Goal: Task Accomplishment & Management: Manage account settings

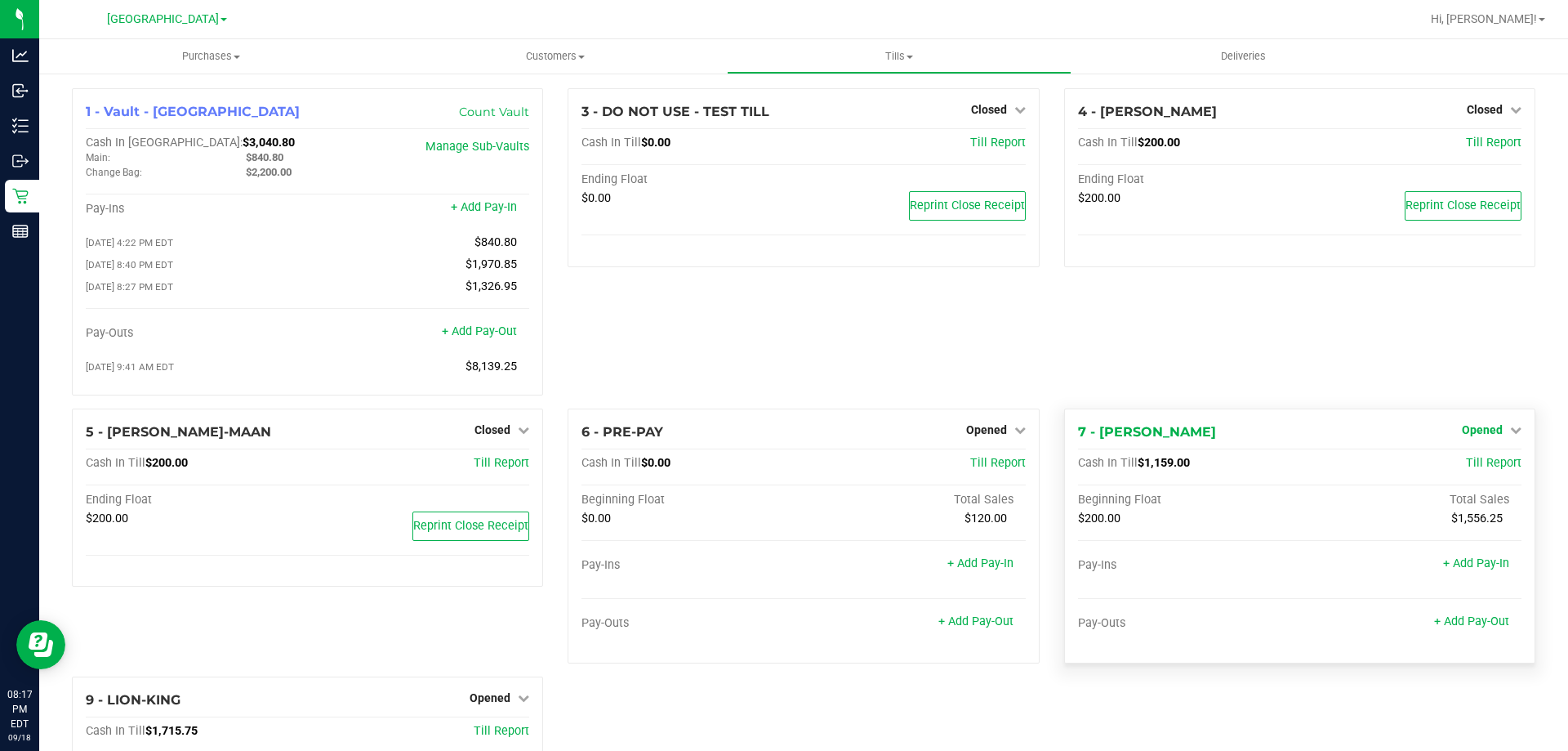
click at [1478, 327] on div "4 - [PERSON_NAME] Closed Open Till Cash In Till $200.00 Till Report Ending Floa…" at bounding box center [1300, 248] width 496 height 321
click at [1462, 436] on span "Opened" at bounding box center [1483, 429] width 41 height 13
click at [1467, 469] on link "Close Till" at bounding box center [1484, 463] width 44 height 13
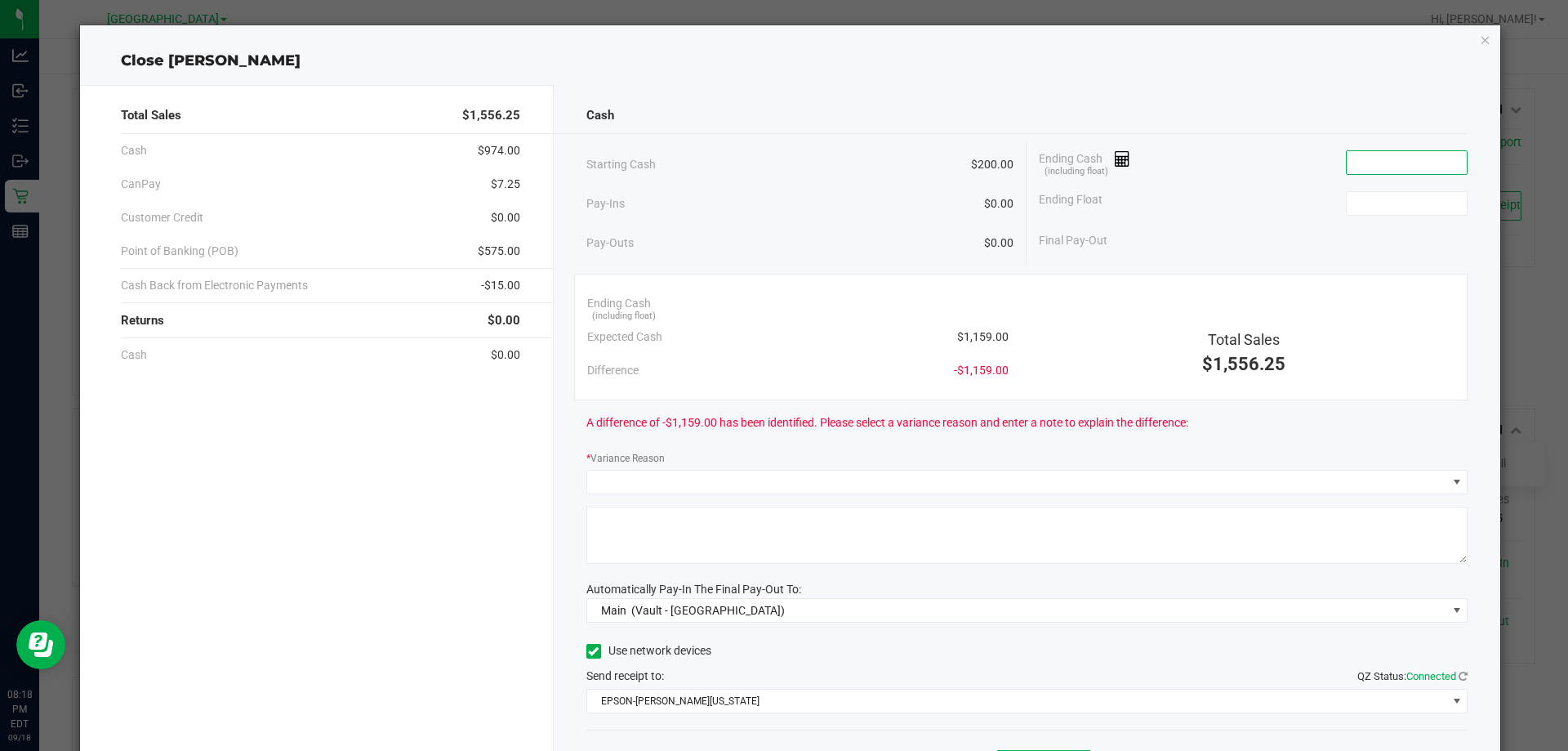
click at [1373, 172] on input at bounding box center [1407, 162] width 120 height 23
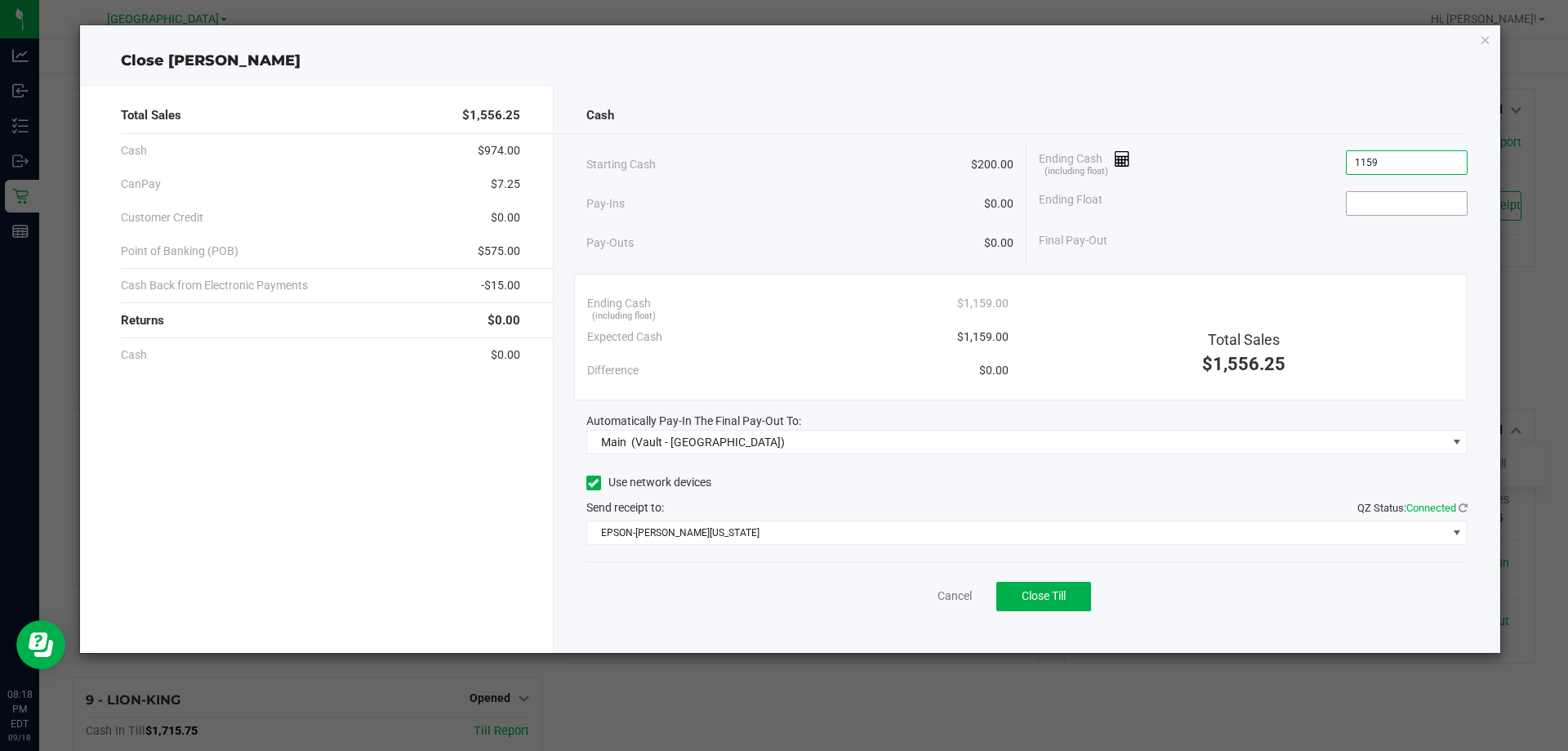
type input "$1,159.00"
click at [1374, 192] on input at bounding box center [1407, 203] width 120 height 23
type input "$200.00"
click at [1077, 595] on button "Close Till" at bounding box center [1044, 596] width 95 height 30
click at [902, 595] on link "Dismiss" at bounding box center [918, 595] width 39 height 17
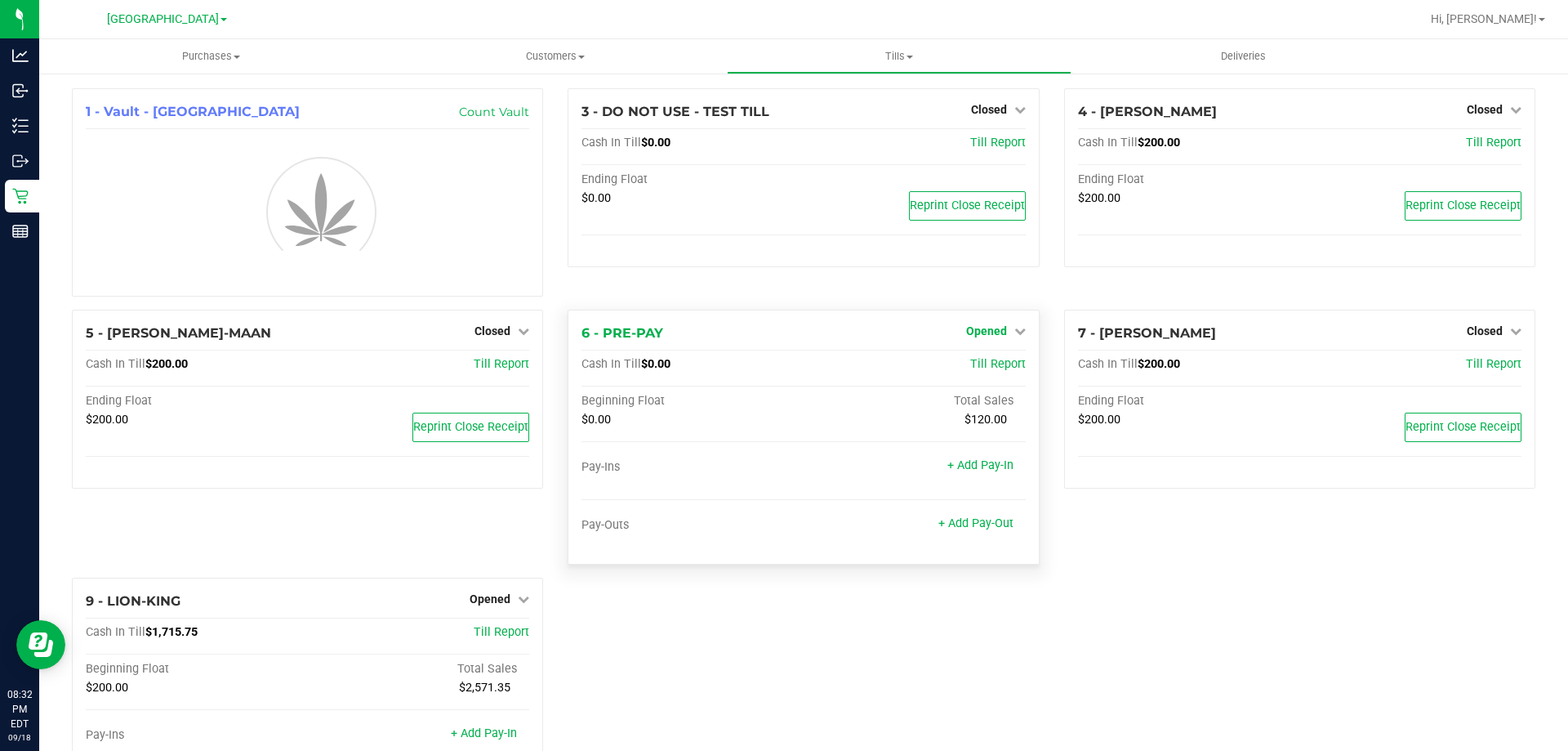
click at [1015, 332] on icon at bounding box center [1021, 331] width 12 height 12
click at [984, 365] on div "1 - Vault - North Palm Beach WC Count Vault 3 - DO NOT USE - TEST TILL Closed O…" at bounding box center [804, 466] width 1489 height 757
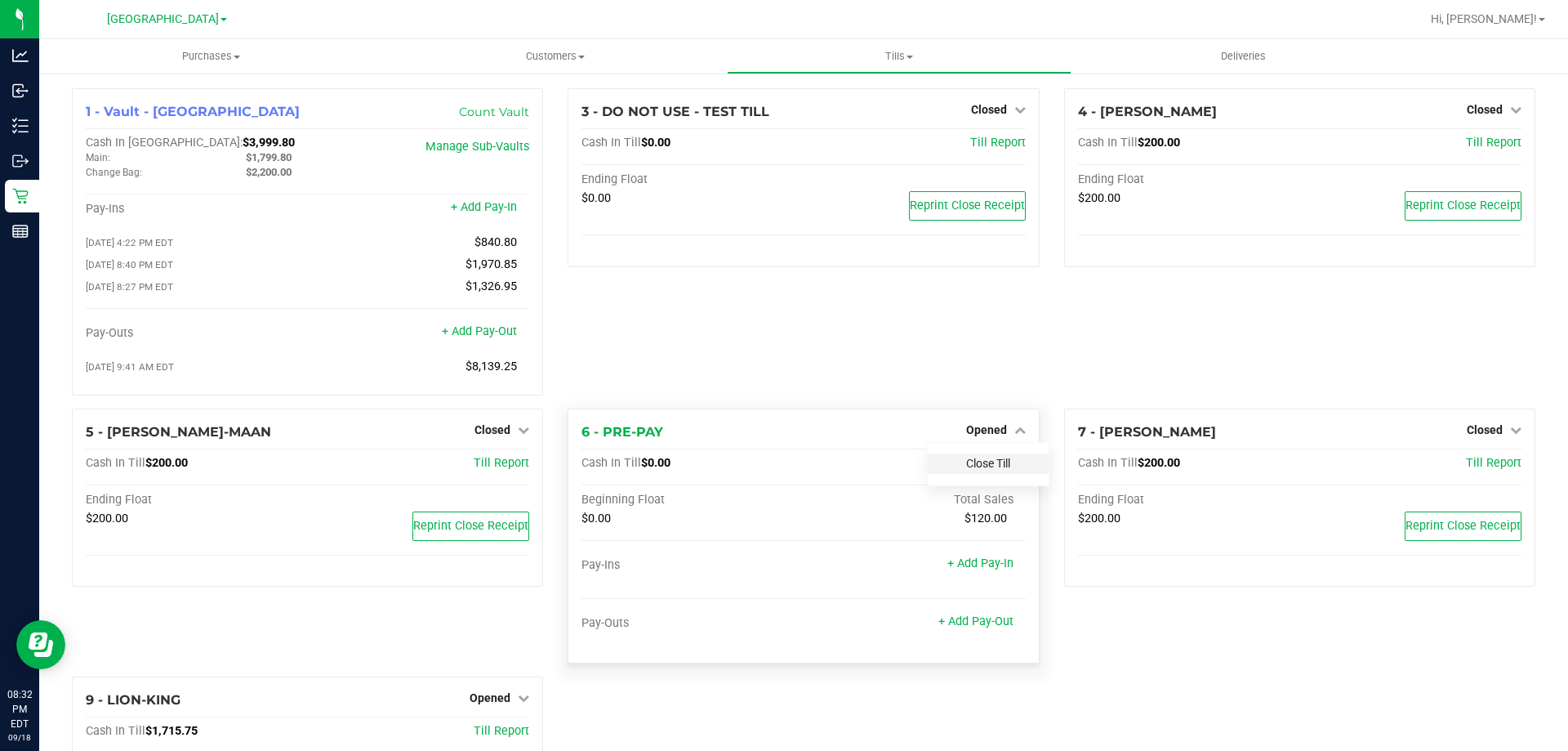
click at [996, 465] on link "Close Till" at bounding box center [989, 463] width 44 height 13
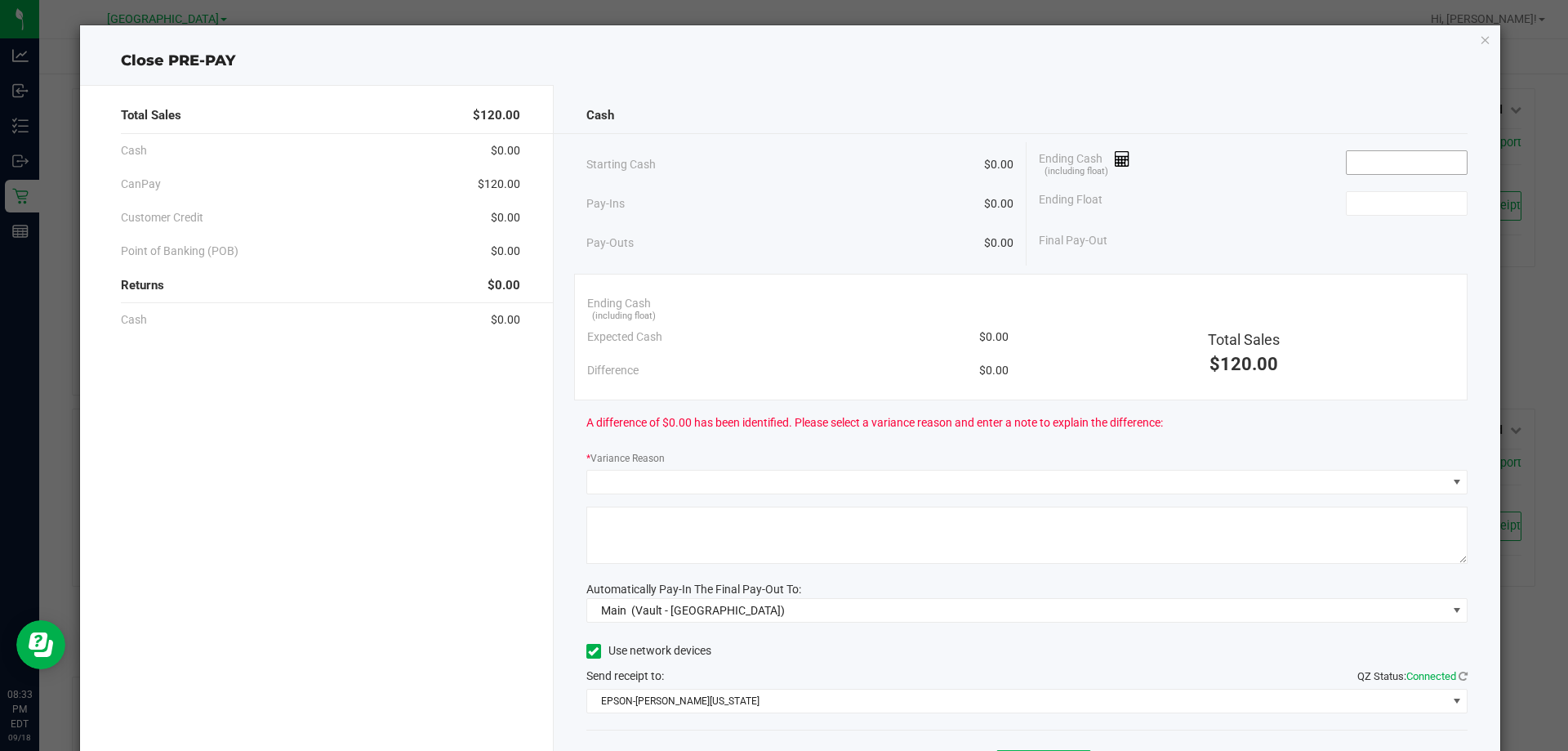
click at [1391, 158] on input at bounding box center [1407, 162] width 120 height 23
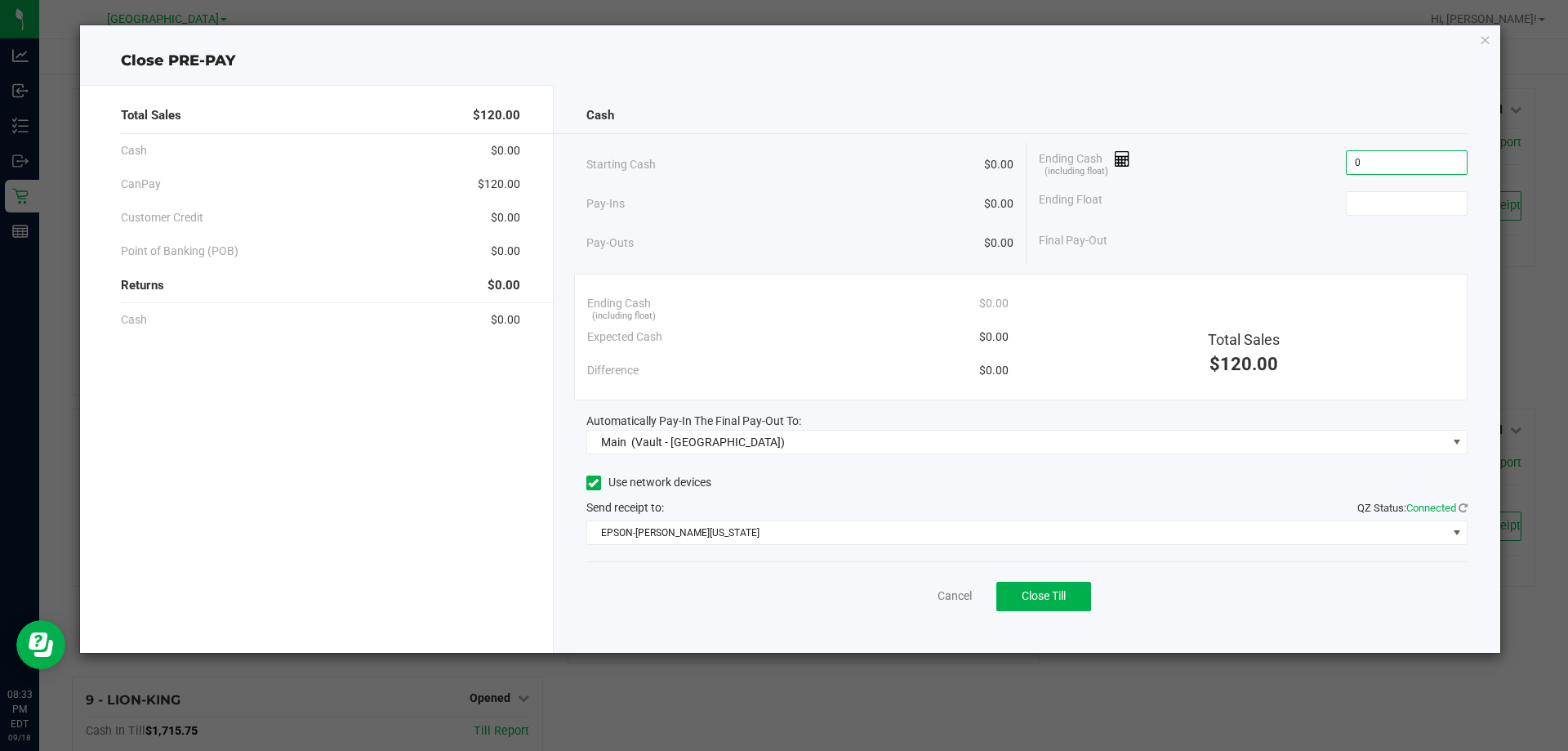
type input "$0.00"
click at [1061, 604] on button "Close Till" at bounding box center [1044, 596] width 95 height 30
click at [899, 590] on link "Dismiss" at bounding box center [918, 595] width 39 height 17
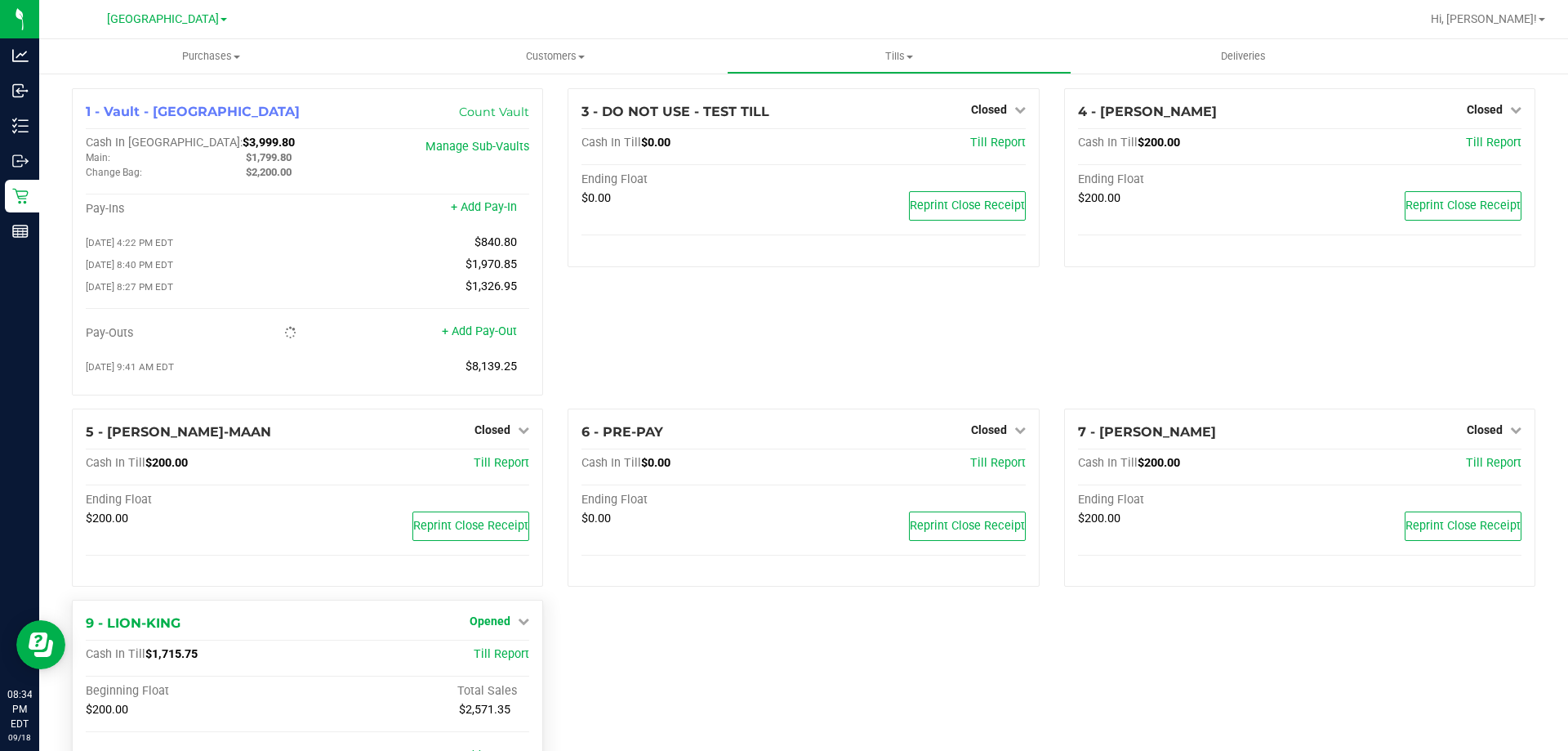
click at [502, 628] on span "Opened" at bounding box center [490, 620] width 41 height 13
click at [498, 661] on link "Close Till" at bounding box center [492, 655] width 44 height 13
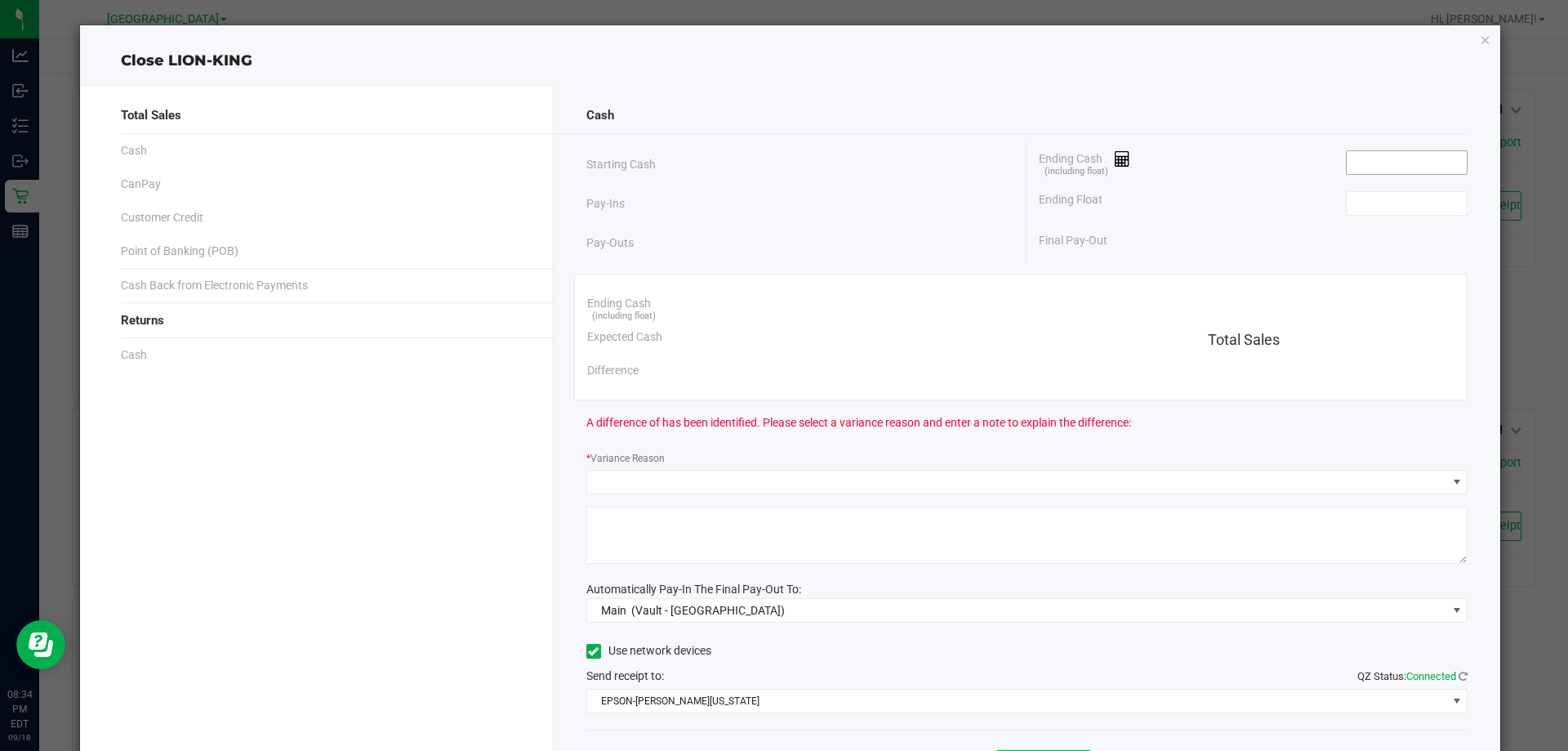
click at [1375, 172] on input at bounding box center [1407, 162] width 120 height 23
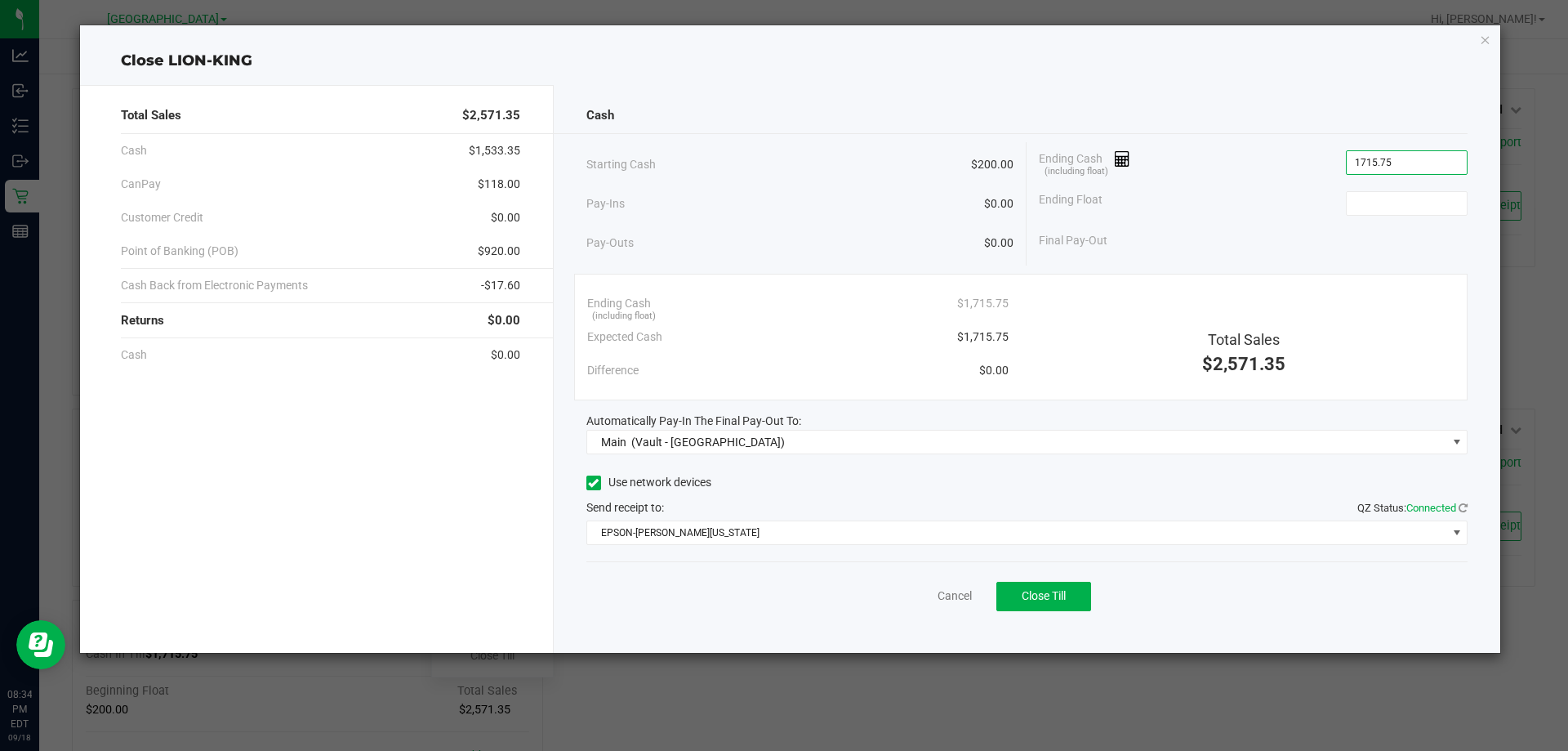
type input "$1,715.75"
click at [1378, 189] on div "Ending Float" at bounding box center [1253, 203] width 429 height 41
click at [1384, 195] on input at bounding box center [1407, 203] width 120 height 23
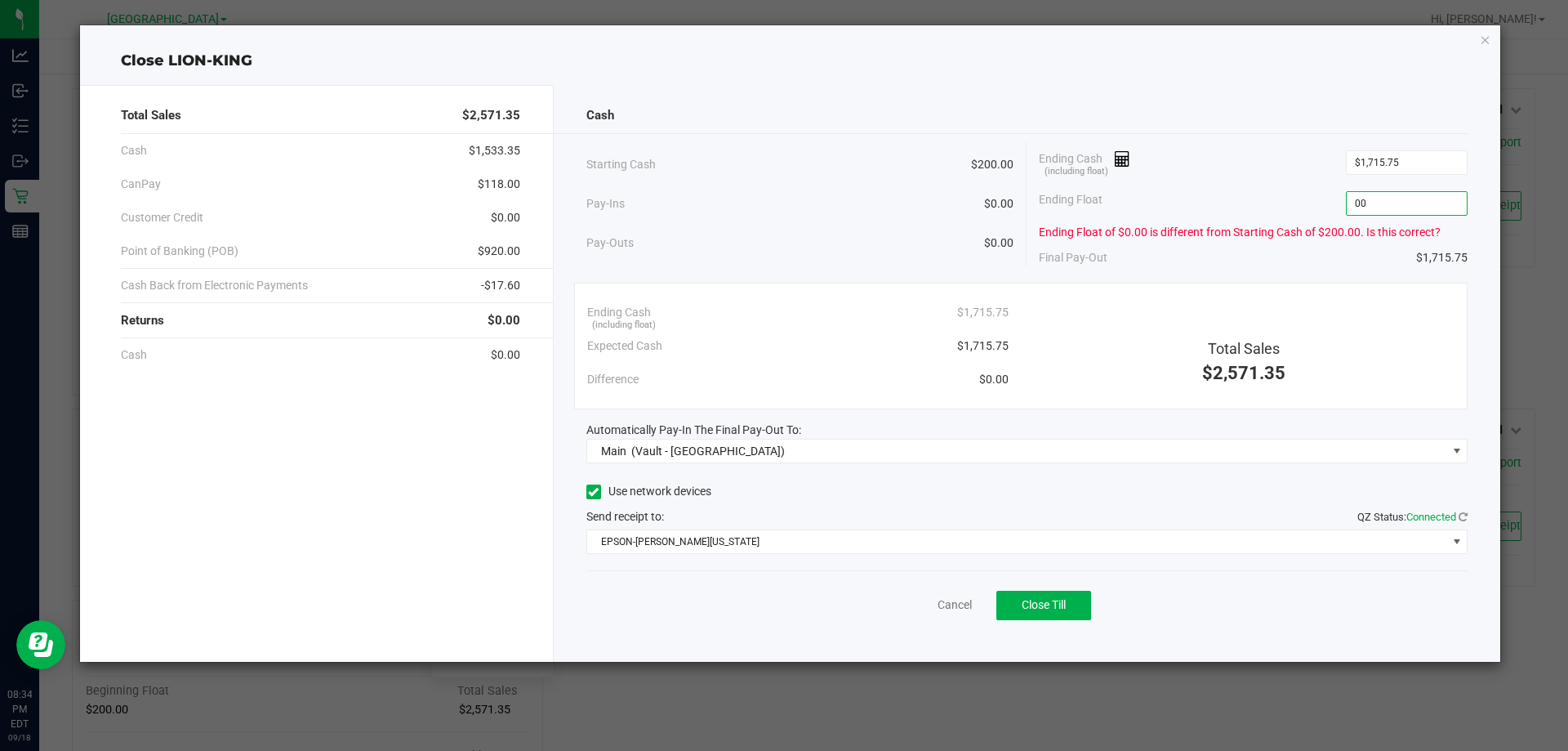
drag, startPoint x: 1389, startPoint y: 200, endPoint x: 1308, endPoint y: 210, distance: 81.6
click at [1308, 210] on div "Ending Float 00" at bounding box center [1253, 203] width 429 height 41
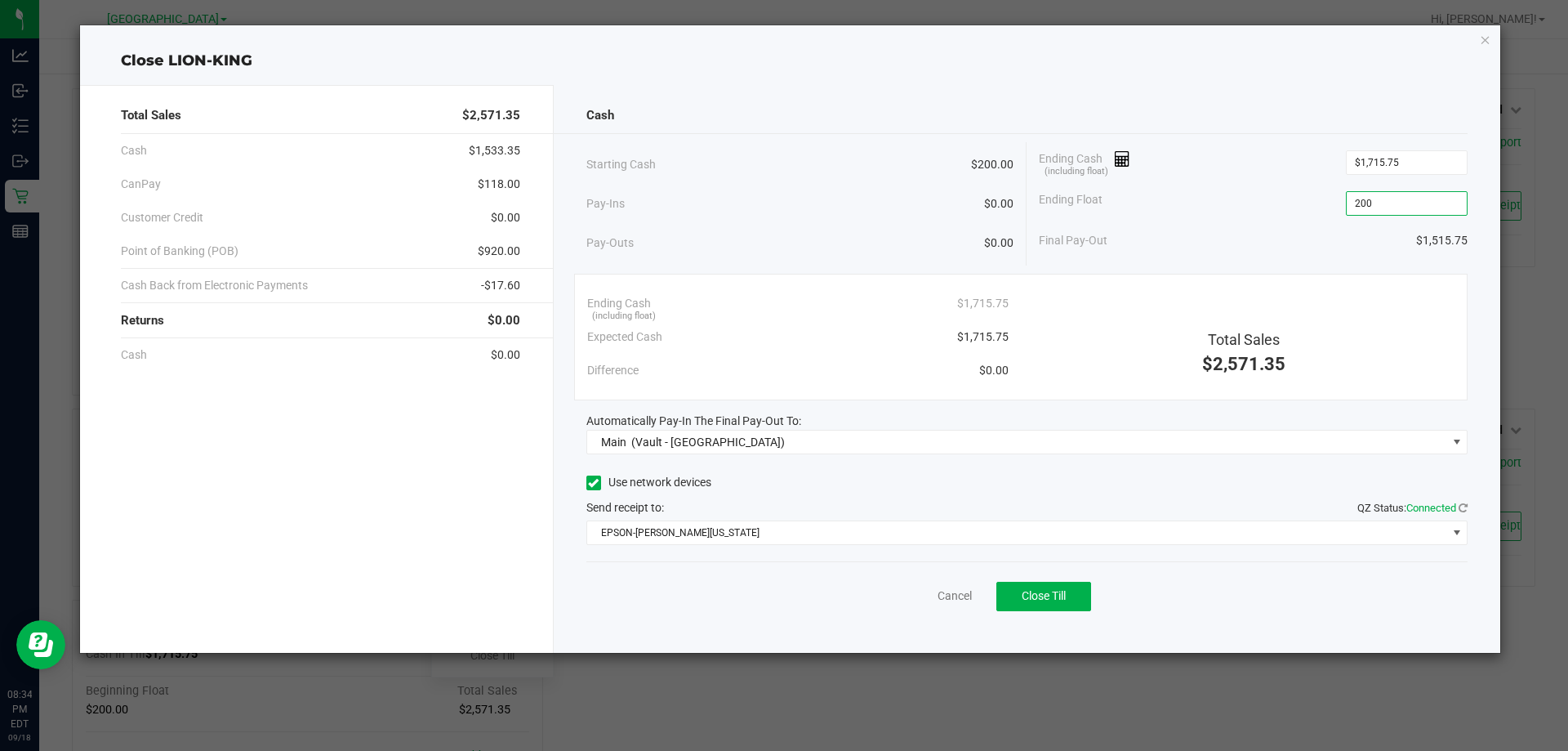
type input "$200.00"
drag, startPoint x: 1212, startPoint y: 257, endPoint x: 1189, endPoint y: 272, distance: 27.5
click at [1208, 260] on div "Starting Cash $200.00 Pay-Ins $0.00 Pay-Outs $0.00 Ending Cash (including float…" at bounding box center [1027, 204] width 882 height 123
click at [1053, 590] on span "Close Till" at bounding box center [1044, 595] width 44 height 13
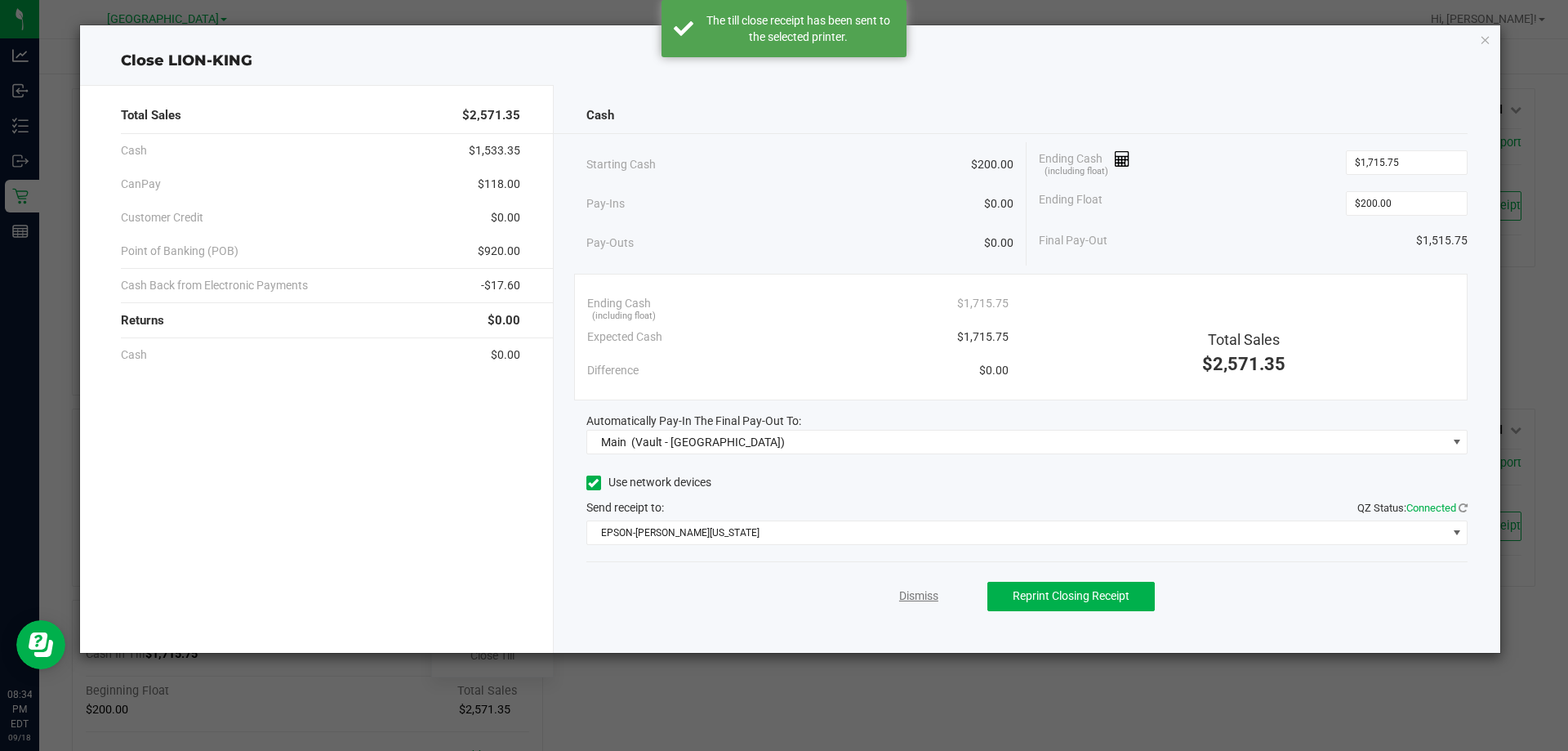
click at [927, 594] on link "Dismiss" at bounding box center [918, 595] width 39 height 17
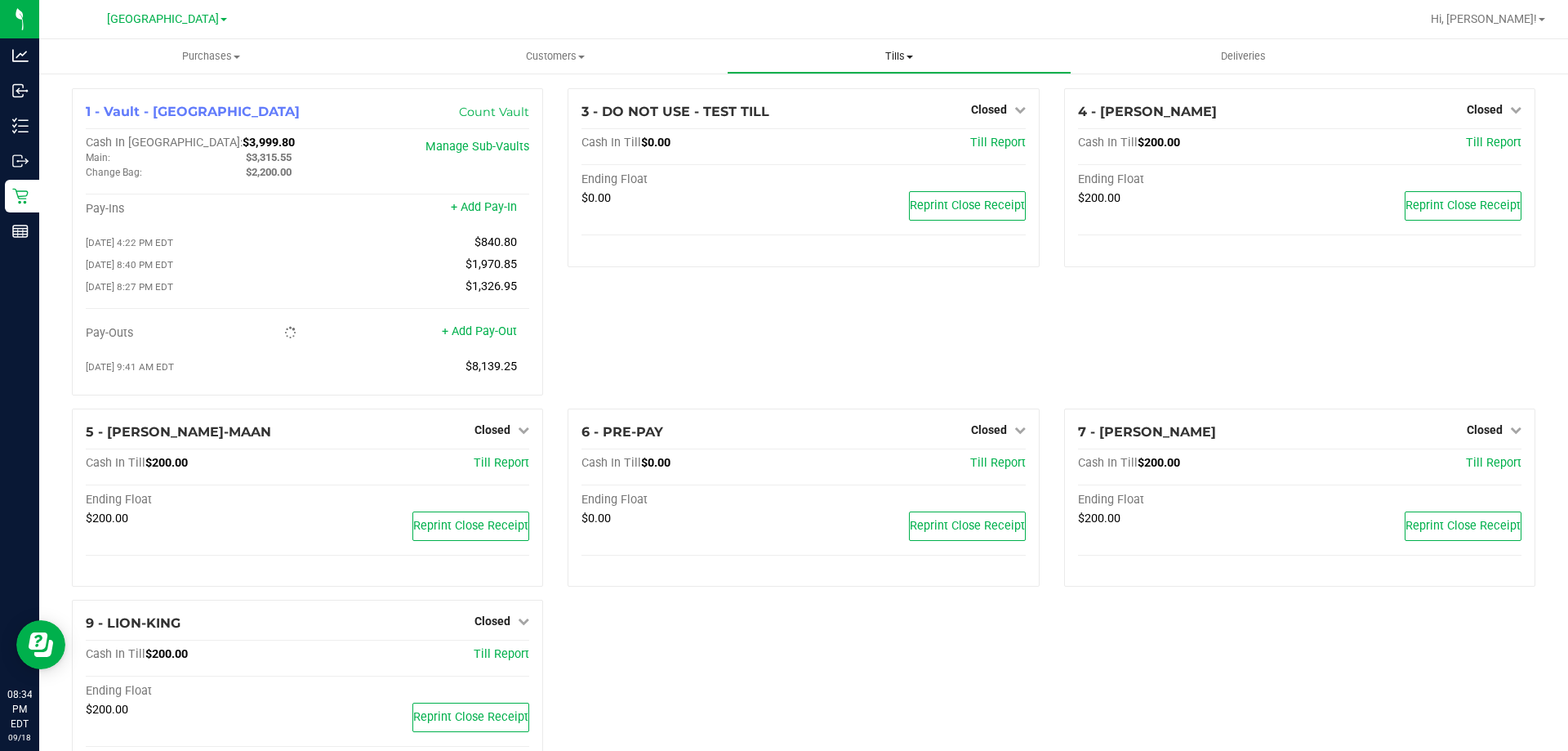
click at [913, 52] on span "Tills" at bounding box center [899, 56] width 343 height 14
click at [844, 101] on li "Manage tills" at bounding box center [899, 98] width 344 height 19
click at [887, 51] on span "Tills" at bounding box center [899, 56] width 343 height 14
click at [833, 118] on span "Reconcile e-payments" at bounding box center [809, 118] width 162 height 14
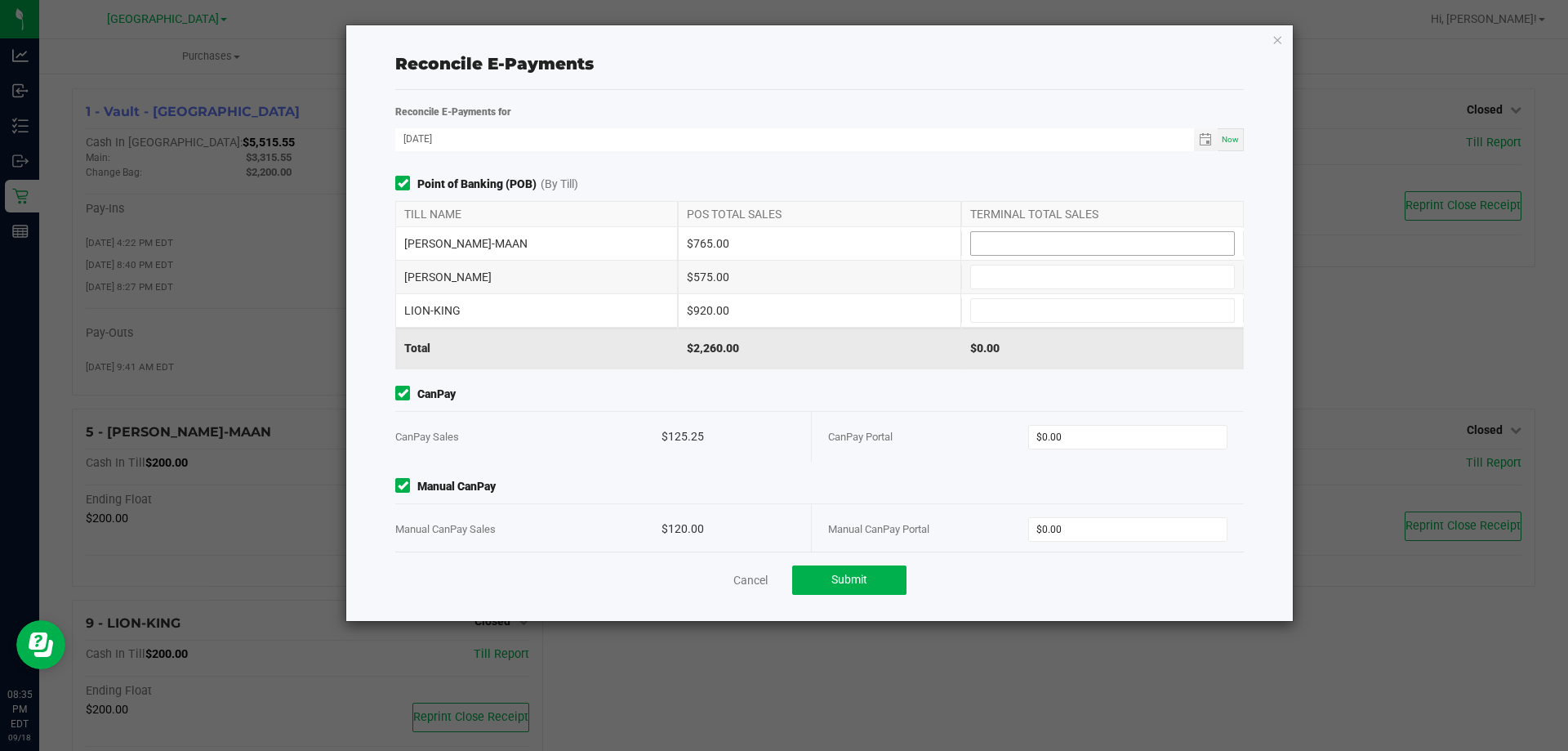
click at [1073, 248] on input at bounding box center [1102, 243] width 263 height 23
type input "$765.00"
type input "$575.00"
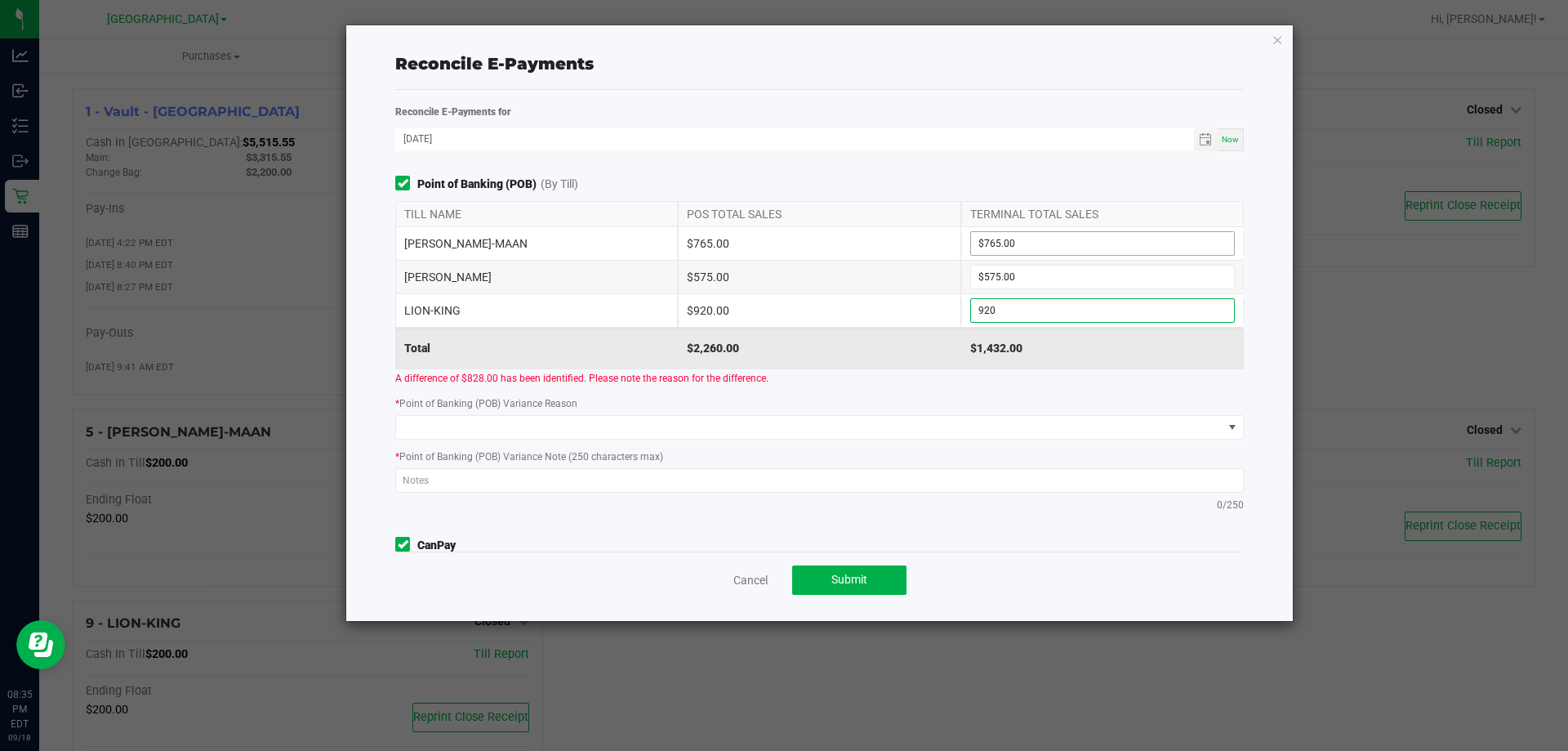
type input "$920.00"
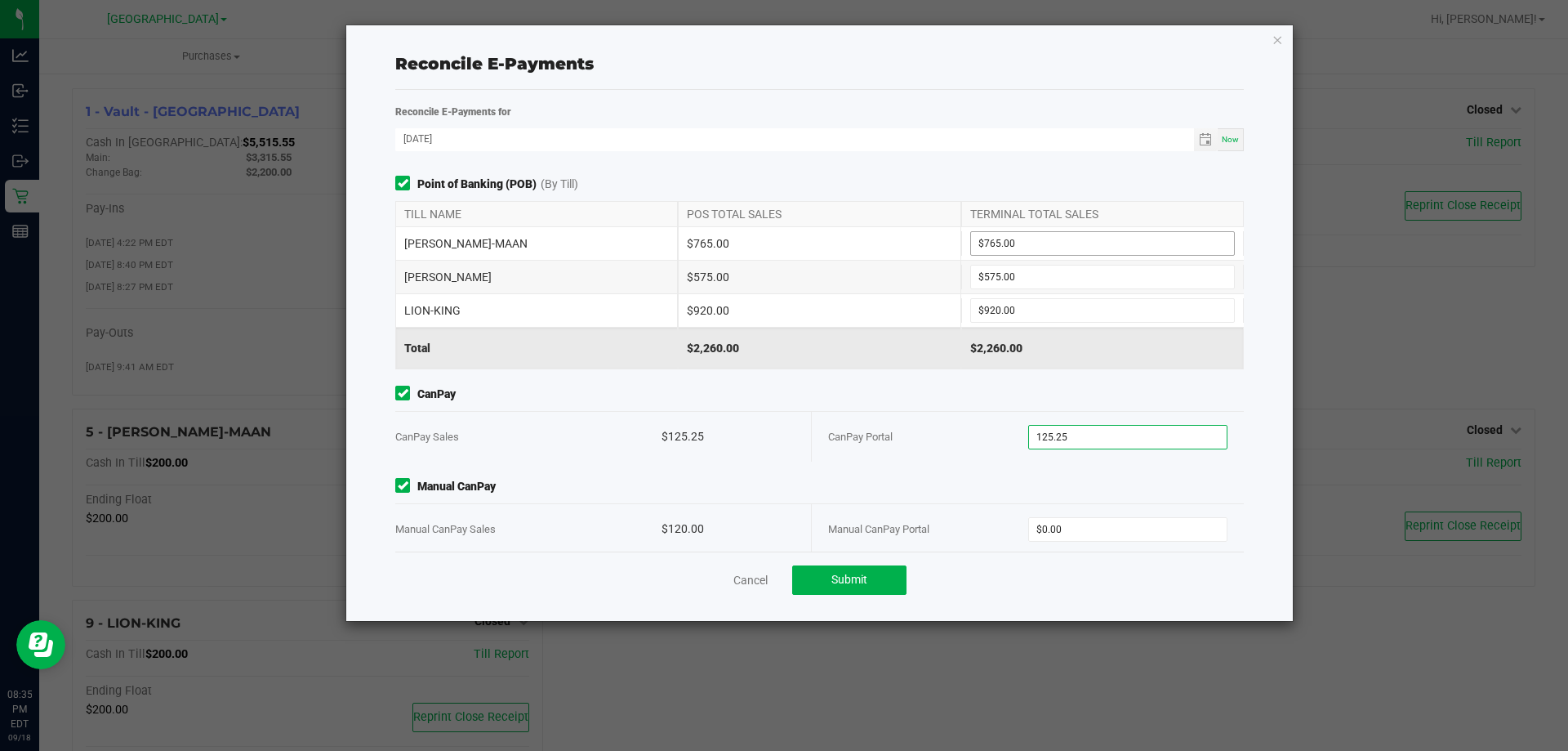
type input "$125.25"
type input "$120.00"
click at [876, 586] on button "Submit" at bounding box center [849, 579] width 114 height 30
